Goal: Register for event/course

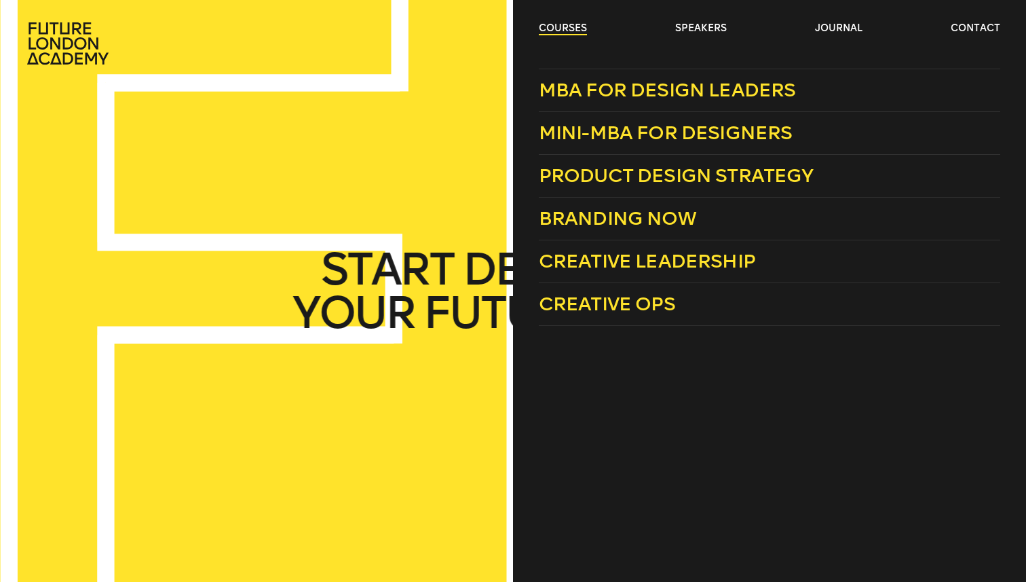
click at [582, 29] on link "courses" at bounding box center [563, 29] width 48 height 14
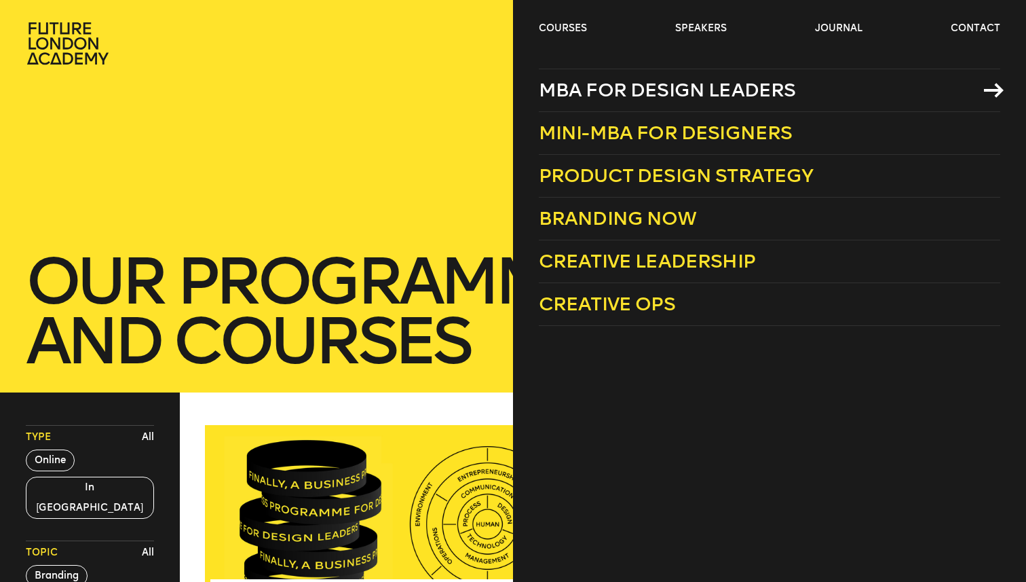
click at [612, 84] on span "MBA for Design Leaders" at bounding box center [667, 90] width 257 height 22
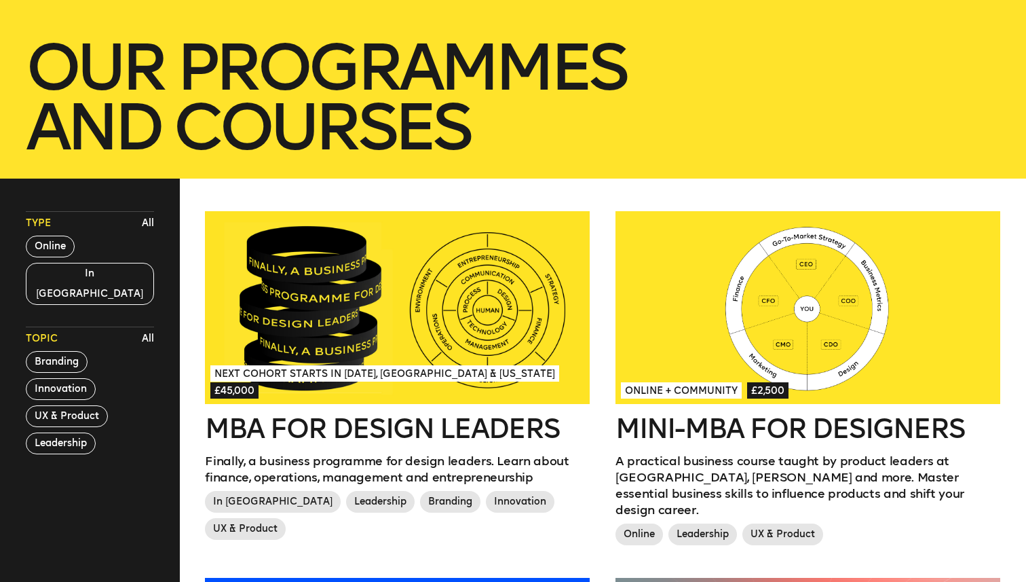
scroll to position [75, 0]
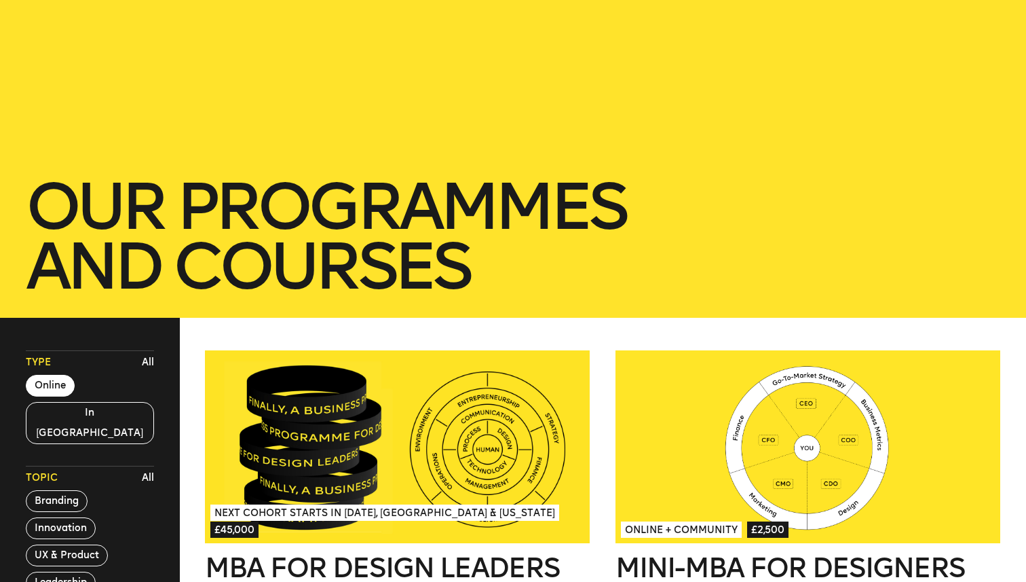
click at [53, 377] on button "Online" at bounding box center [50, 386] width 49 height 22
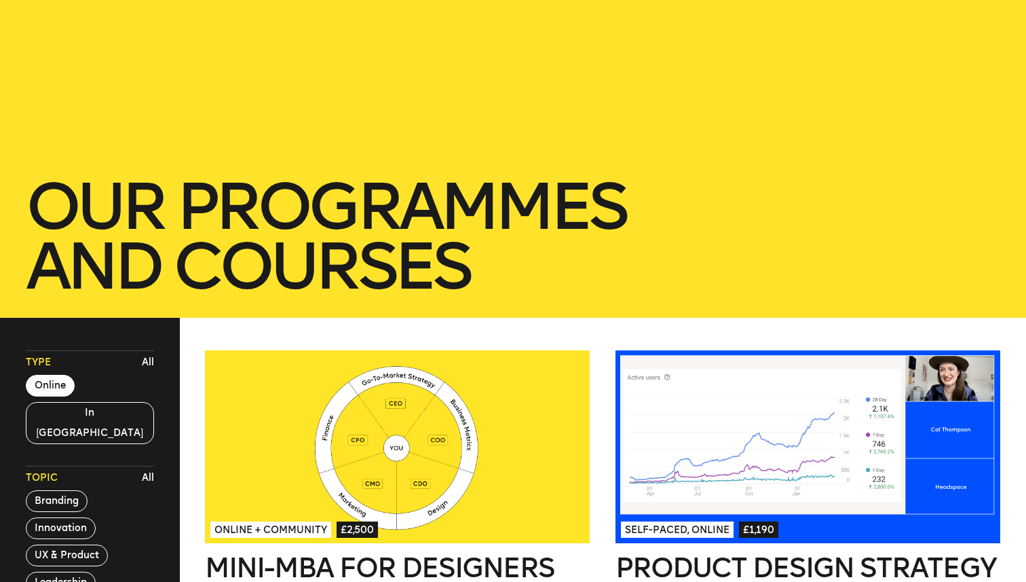
click at [319, 421] on div at bounding box center [397, 446] width 385 height 193
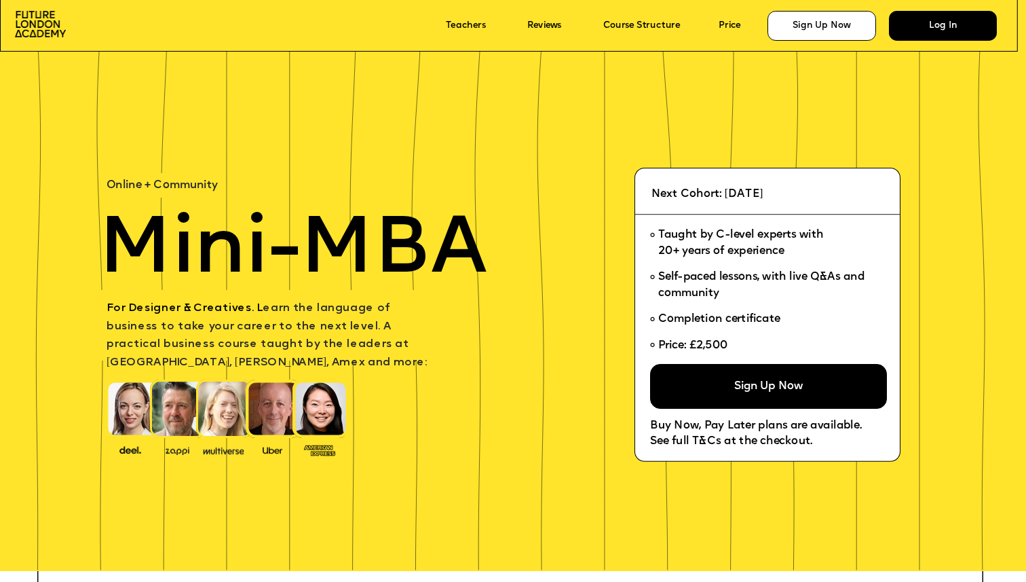
click at [958, 26] on div "Log In" at bounding box center [943, 26] width 108 height 30
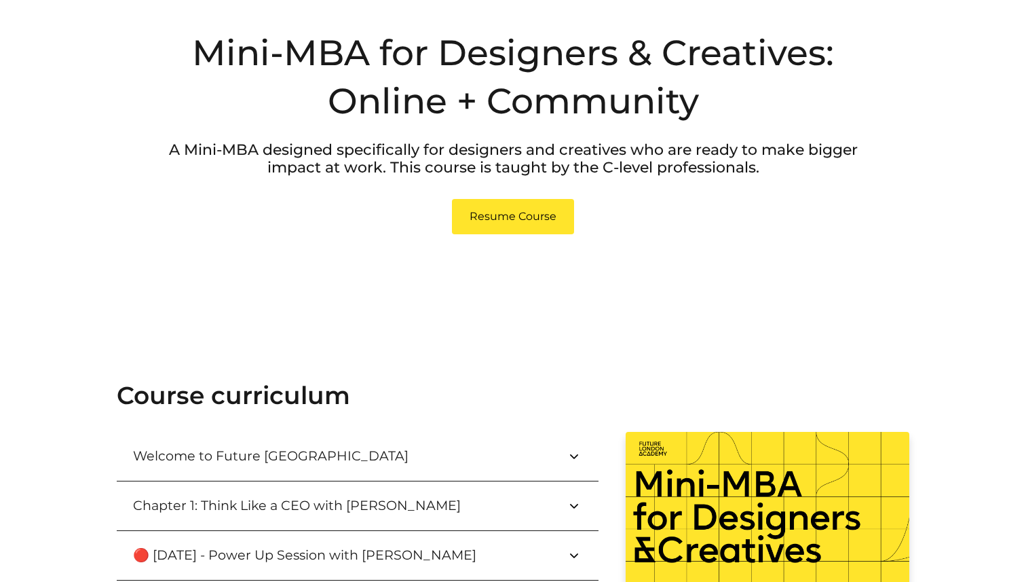
scroll to position [198, 0]
